Goal: Task Accomplishment & Management: Use online tool/utility

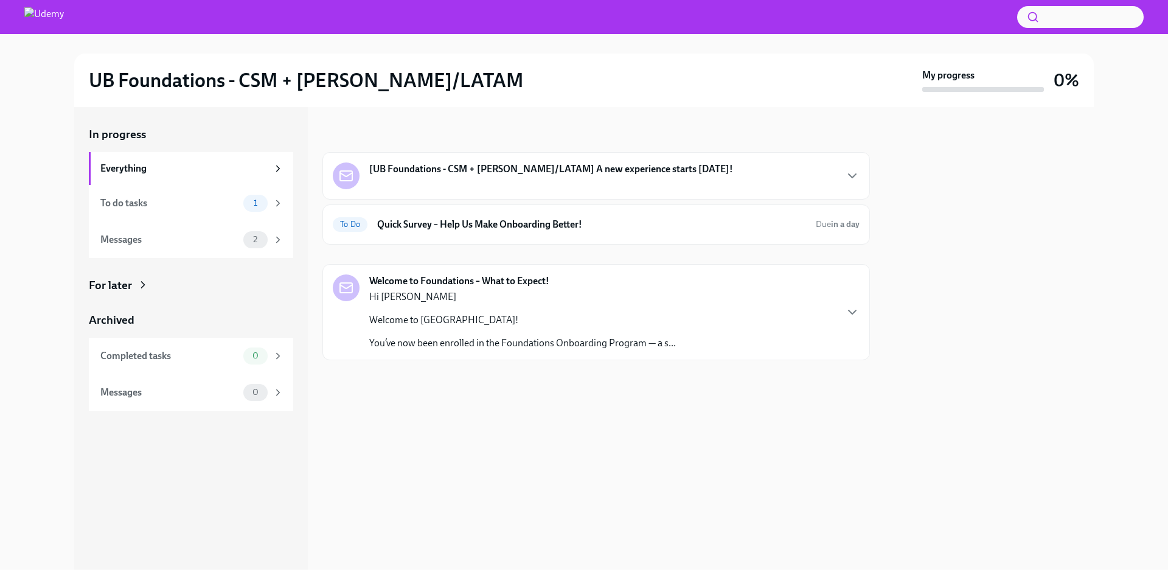
click at [500, 298] on p "Hi [PERSON_NAME]" at bounding box center [522, 296] width 307 height 13
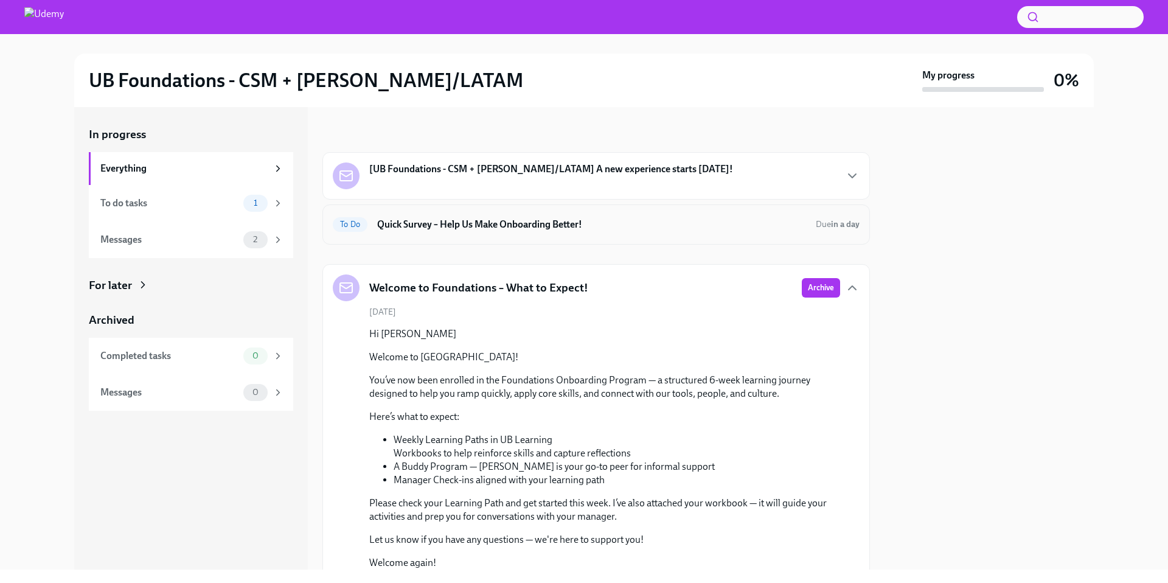
click at [466, 236] on div "To Do Quick Survey – Help Us Make Onboarding Better! Due in a day" at bounding box center [595, 224] width 547 height 40
click at [491, 177] on div "[UB Foundations - CSM + [PERSON_NAME]/LATAM] A new experience starts [DATE]!" at bounding box center [551, 170] width 364 height 16
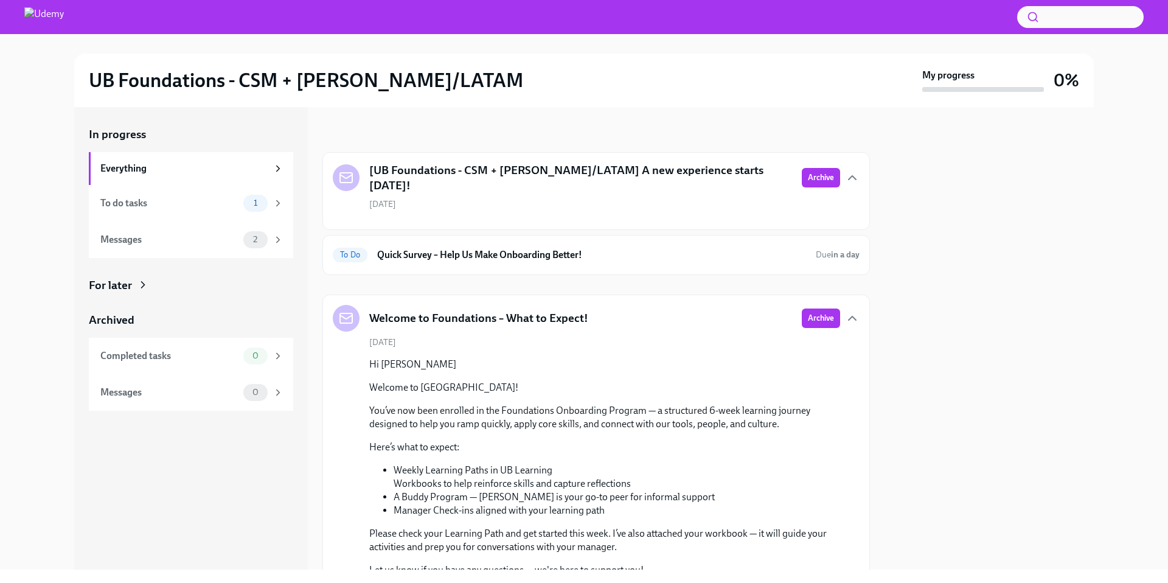
click at [569, 178] on h5 "[UB Foundations - CSM + [PERSON_NAME]/LATAM] A new experience starts [DATE]!" at bounding box center [580, 177] width 423 height 31
click at [217, 212] on div "To do tasks 1" at bounding box center [191, 203] width 204 height 36
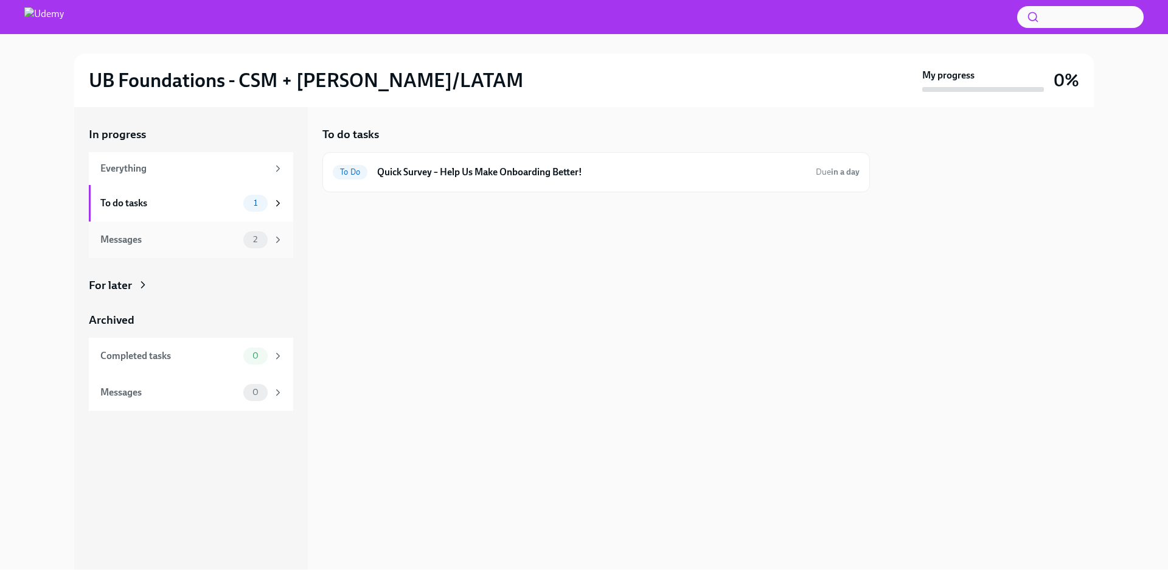
click at [227, 244] on div "Messages" at bounding box center [169, 239] width 138 height 13
